Goal: Task Accomplishment & Management: Use online tool/utility

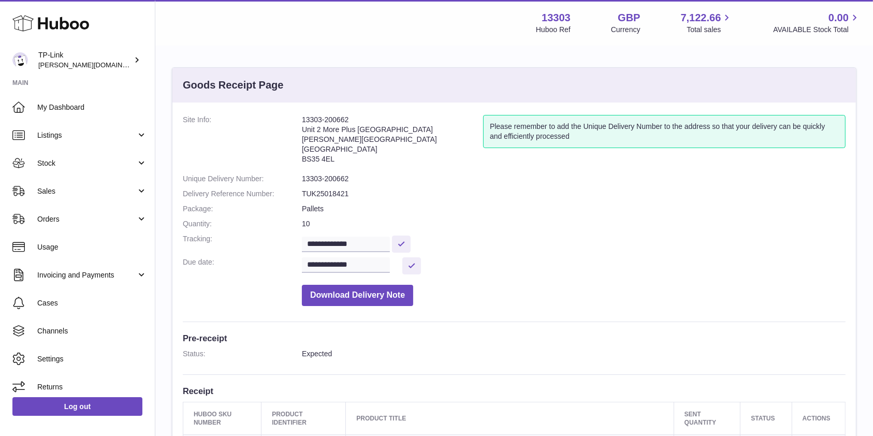
drag, startPoint x: 441, startPoint y: 204, endPoint x: 435, endPoint y: 204, distance: 6.2
click at [441, 204] on dd "Pallets" at bounding box center [573, 209] width 543 height 10
click at [105, 170] on link "Stock" at bounding box center [77, 163] width 155 height 28
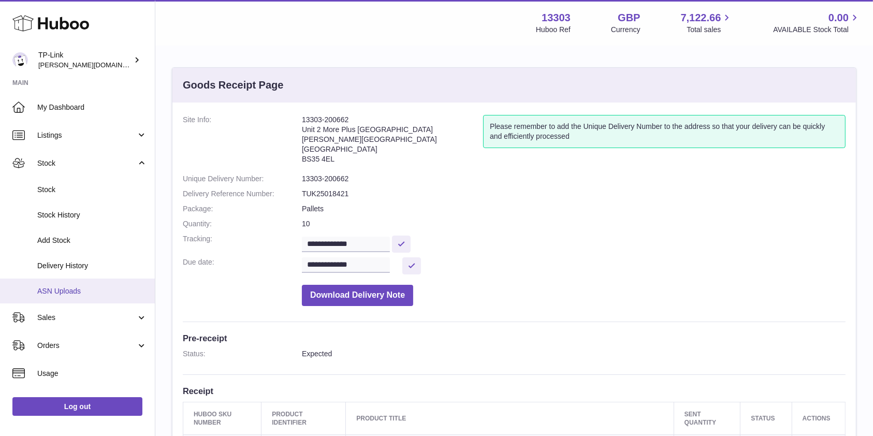
click at [78, 291] on span "ASN Uploads" at bounding box center [92, 291] width 110 height 10
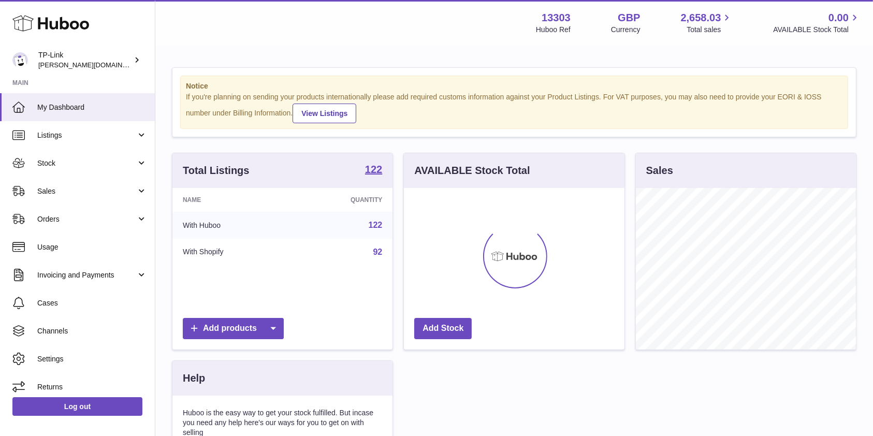
scroll to position [161, 220]
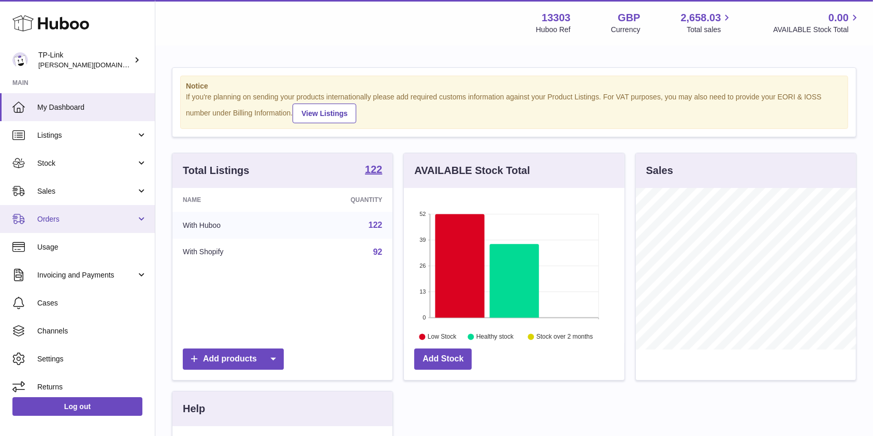
click at [86, 213] on link "Orders" at bounding box center [77, 219] width 155 height 28
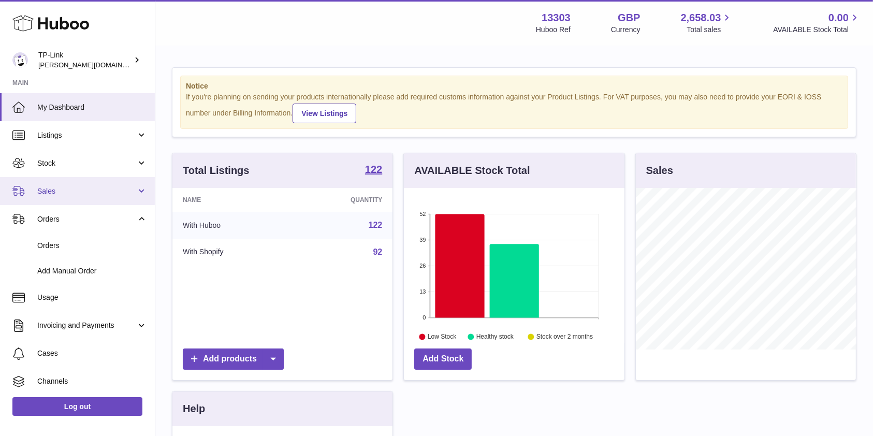
click at [83, 193] on span "Sales" at bounding box center [86, 191] width 99 height 10
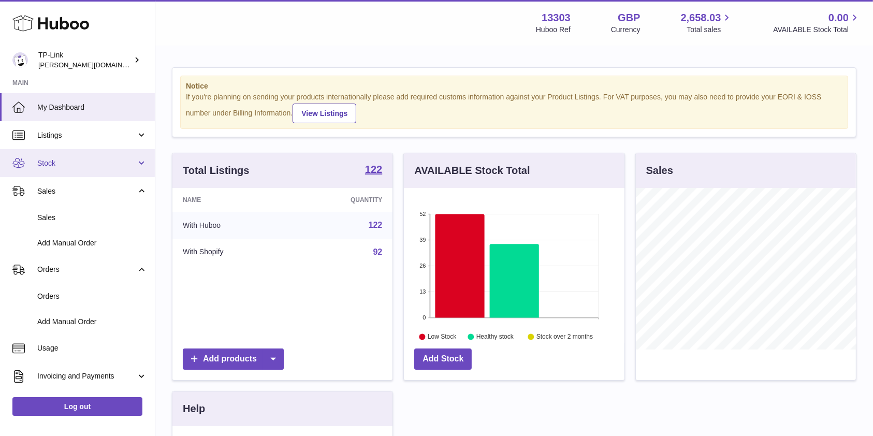
click at [78, 159] on span "Stock" at bounding box center [86, 163] width 99 height 10
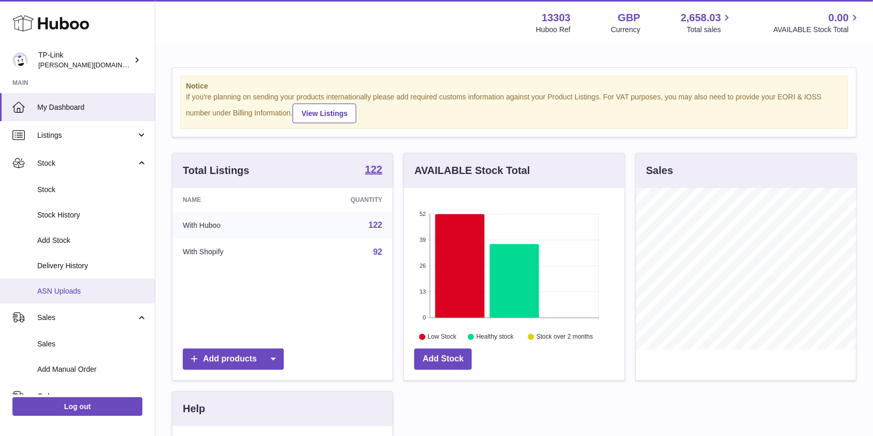
click at [73, 288] on span "ASN Uploads" at bounding box center [92, 291] width 110 height 10
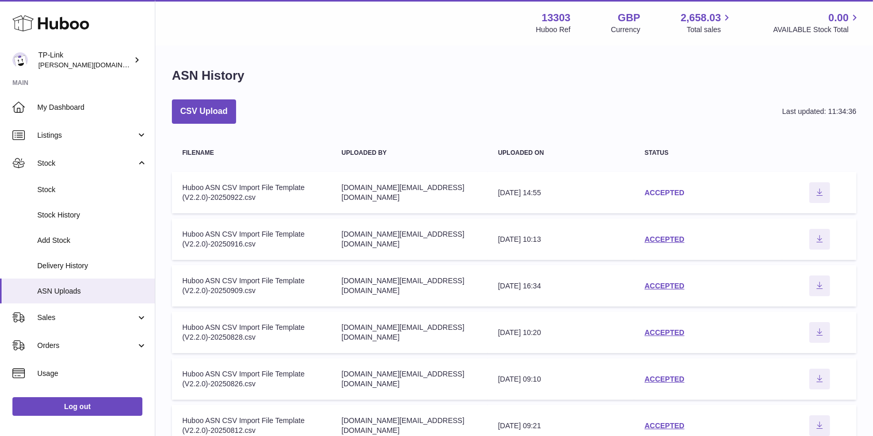
click at [674, 190] on link "ACCEPTED" at bounding box center [664, 192] width 40 height 8
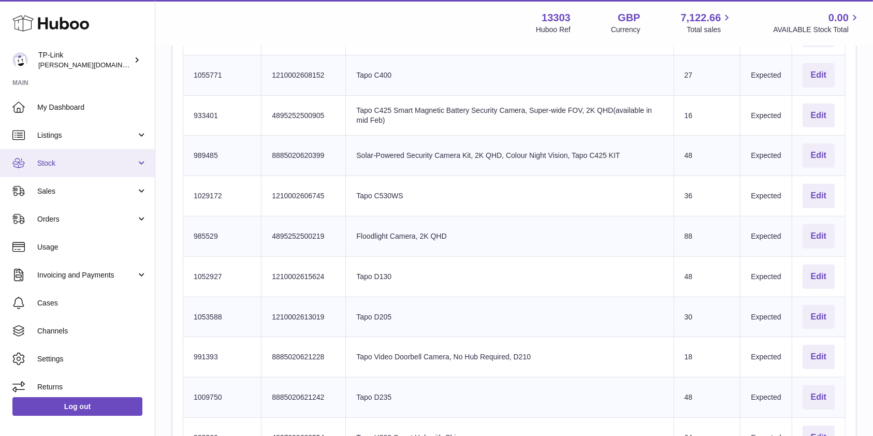
click at [93, 167] on span "Stock" at bounding box center [86, 163] width 99 height 10
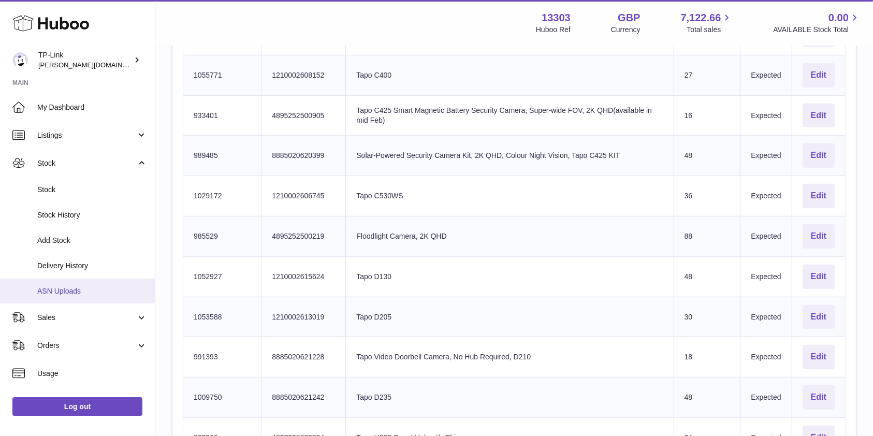
click at [76, 283] on link "ASN Uploads" at bounding box center [77, 290] width 155 height 25
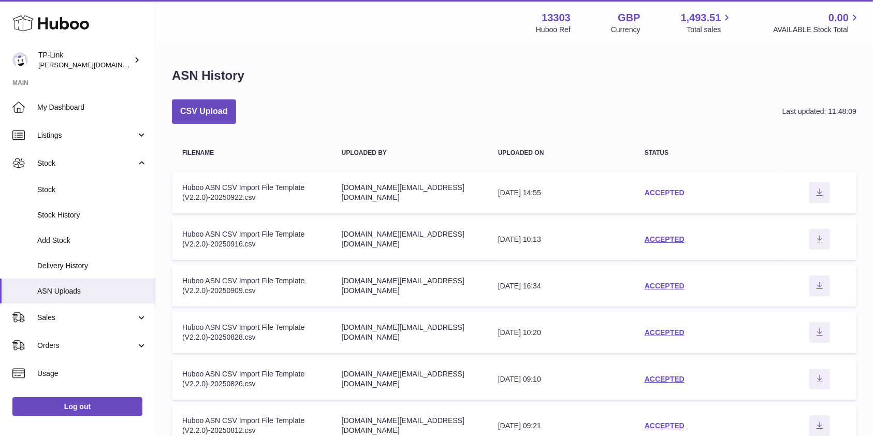
click at [681, 191] on link "ACCEPTED" at bounding box center [664, 192] width 40 height 8
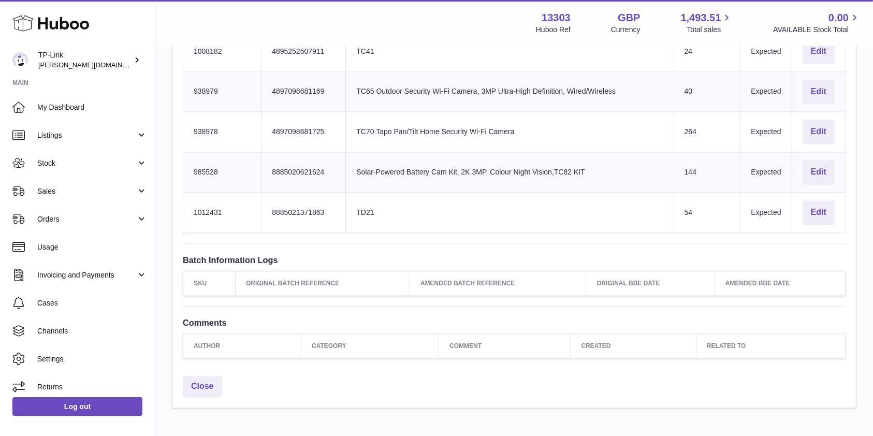
scroll to position [2103, 0]
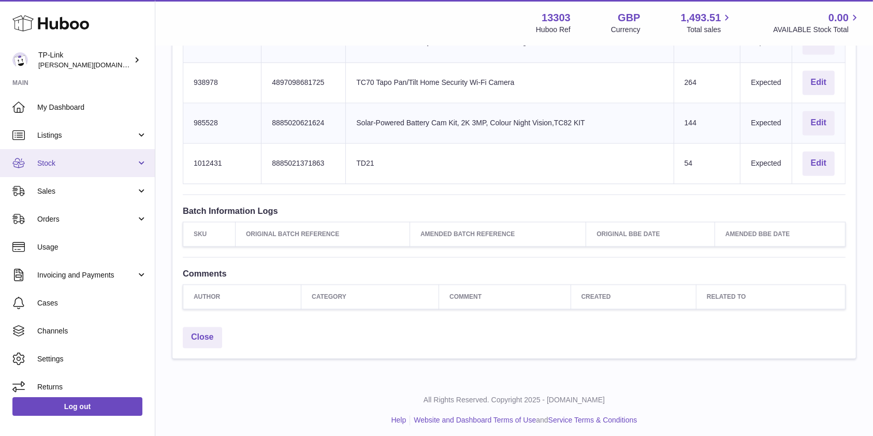
click at [77, 165] on span "Stock" at bounding box center [86, 163] width 99 height 10
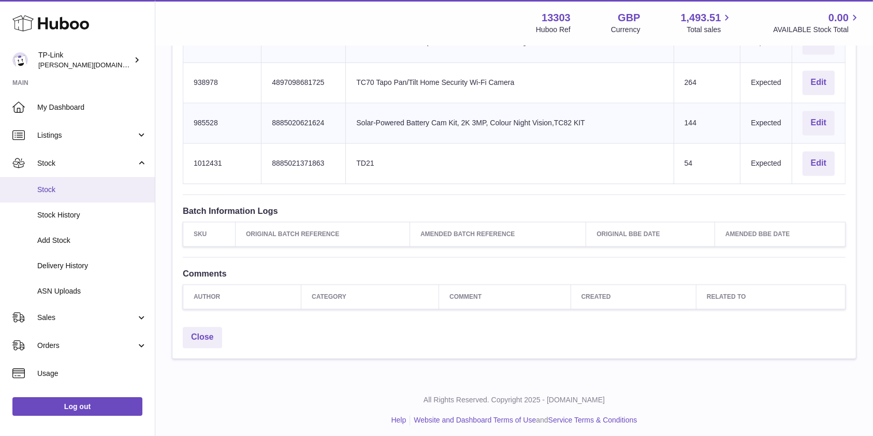
click at [58, 191] on span "Stock" at bounding box center [92, 190] width 110 height 10
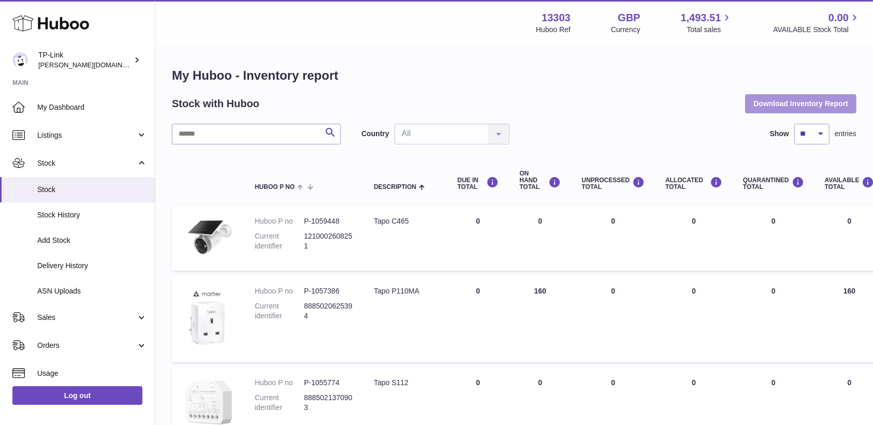
click at [777, 107] on button "Download Inventory Report" at bounding box center [800, 103] width 111 height 19
